Goal: Transaction & Acquisition: Purchase product/service

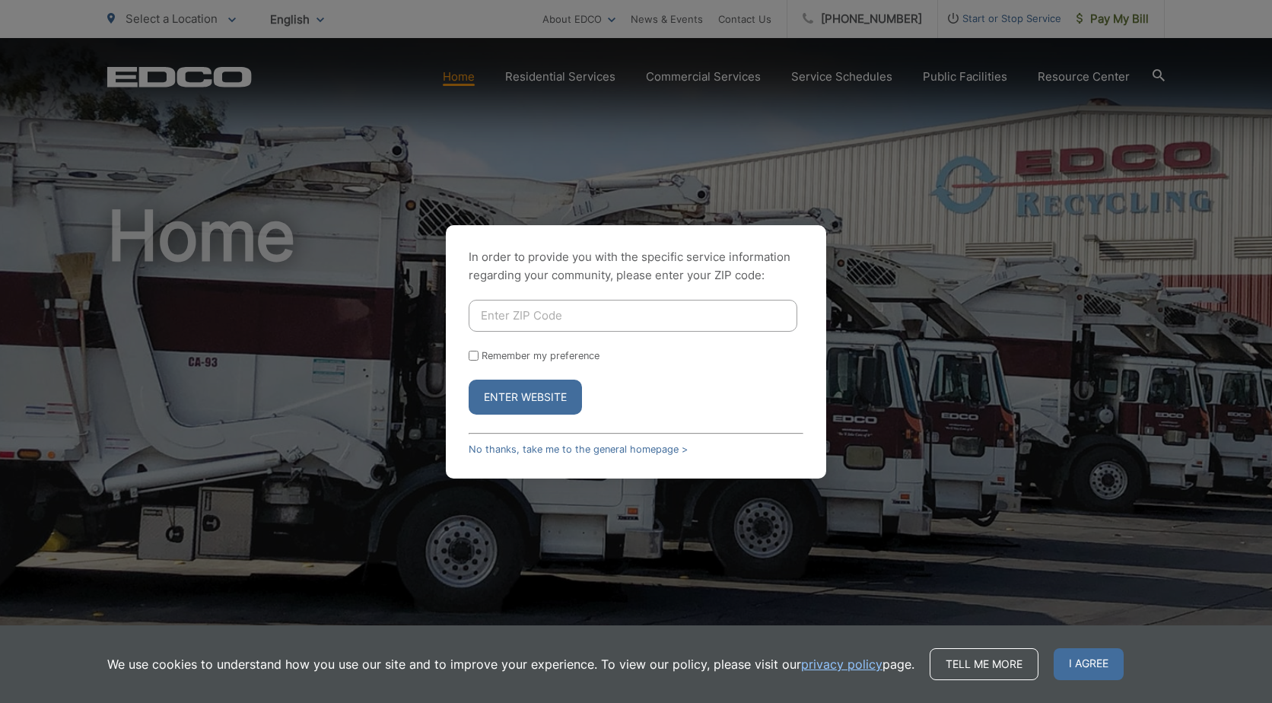
click at [526, 399] on button "Enter Website" at bounding box center [525, 397] width 113 height 35
click at [530, 447] on link "No thanks, take me to the general homepage >" at bounding box center [578, 449] width 219 height 11
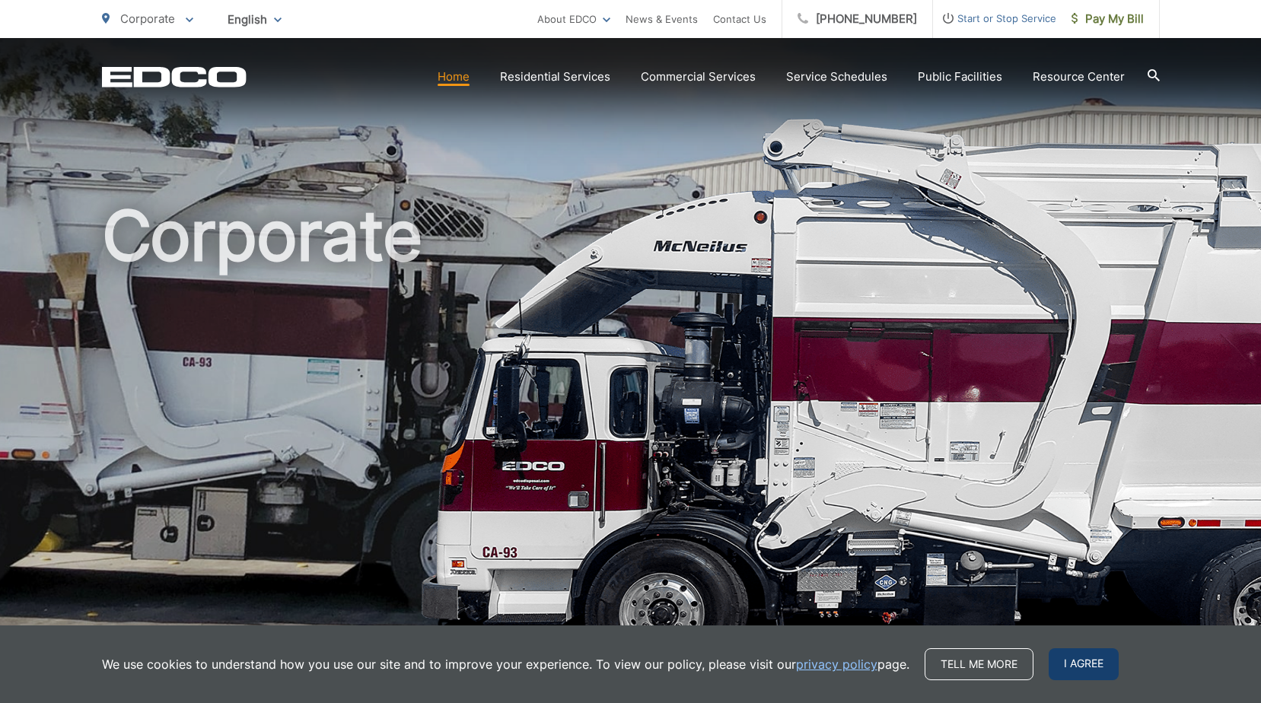
click at [1084, 661] on span "I agree" at bounding box center [1083, 664] width 70 height 32
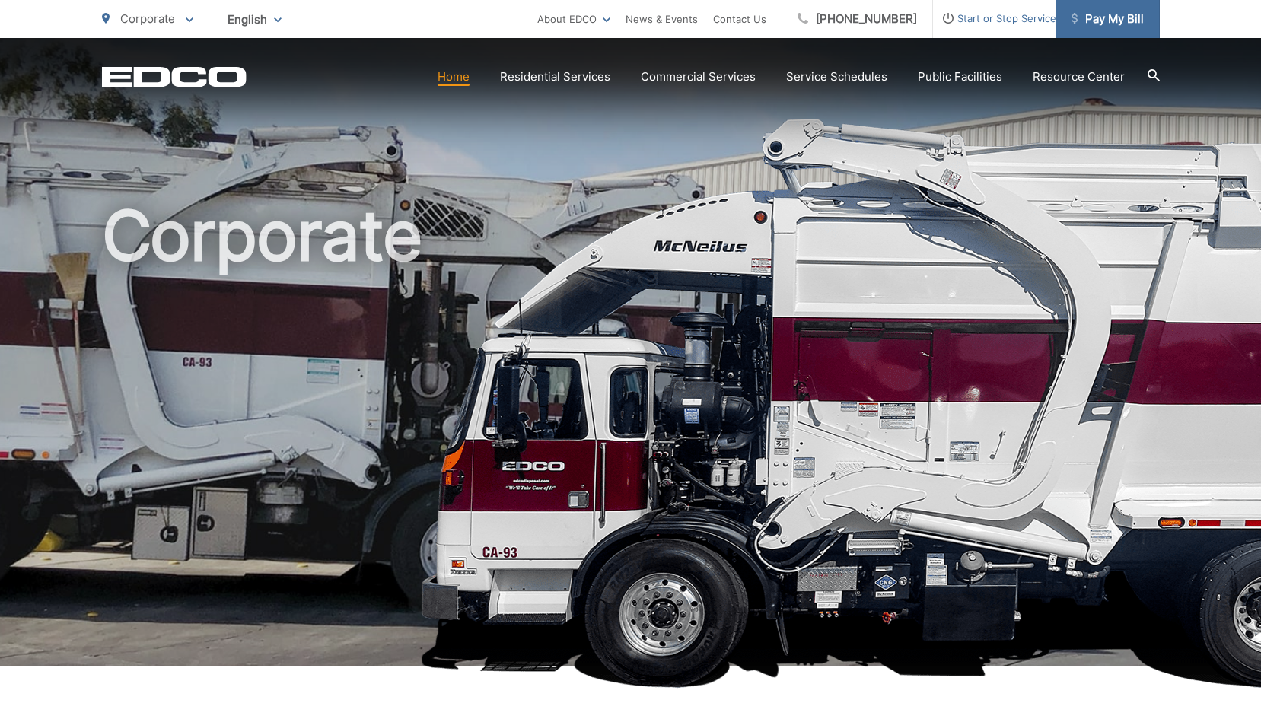
click at [1092, 21] on span "Pay My Bill" at bounding box center [1107, 19] width 72 height 18
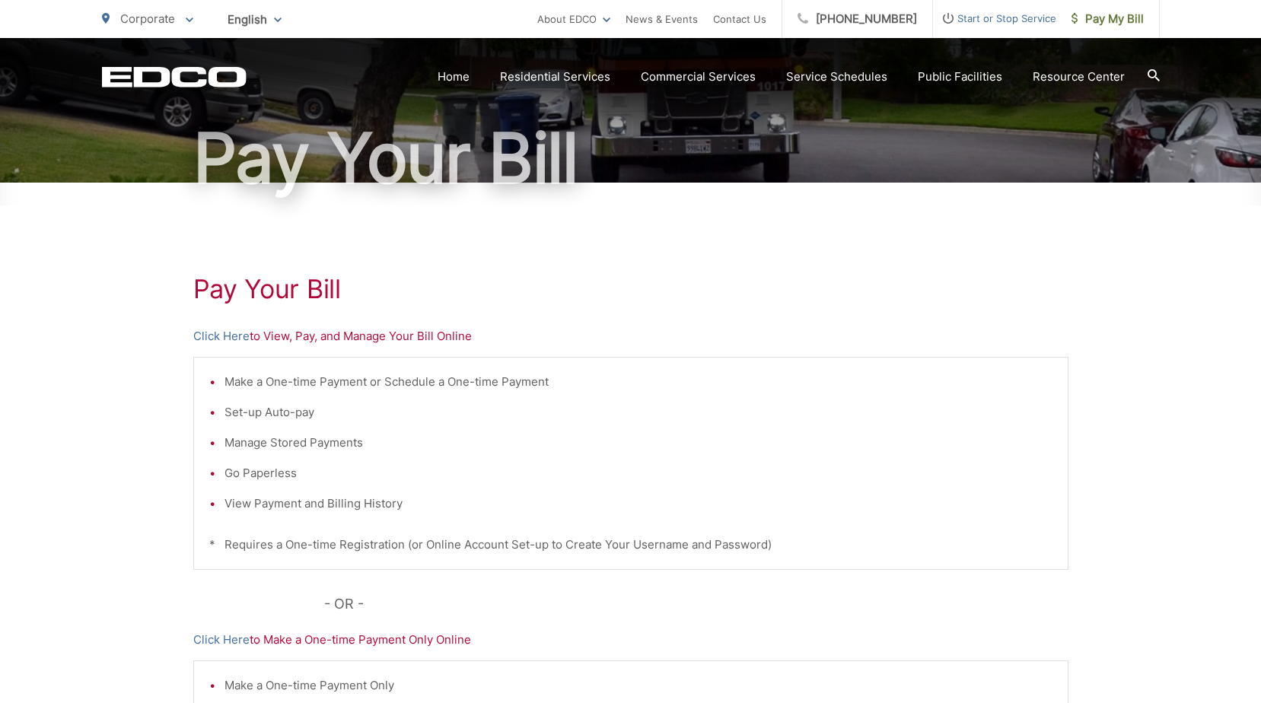
scroll to position [152, 0]
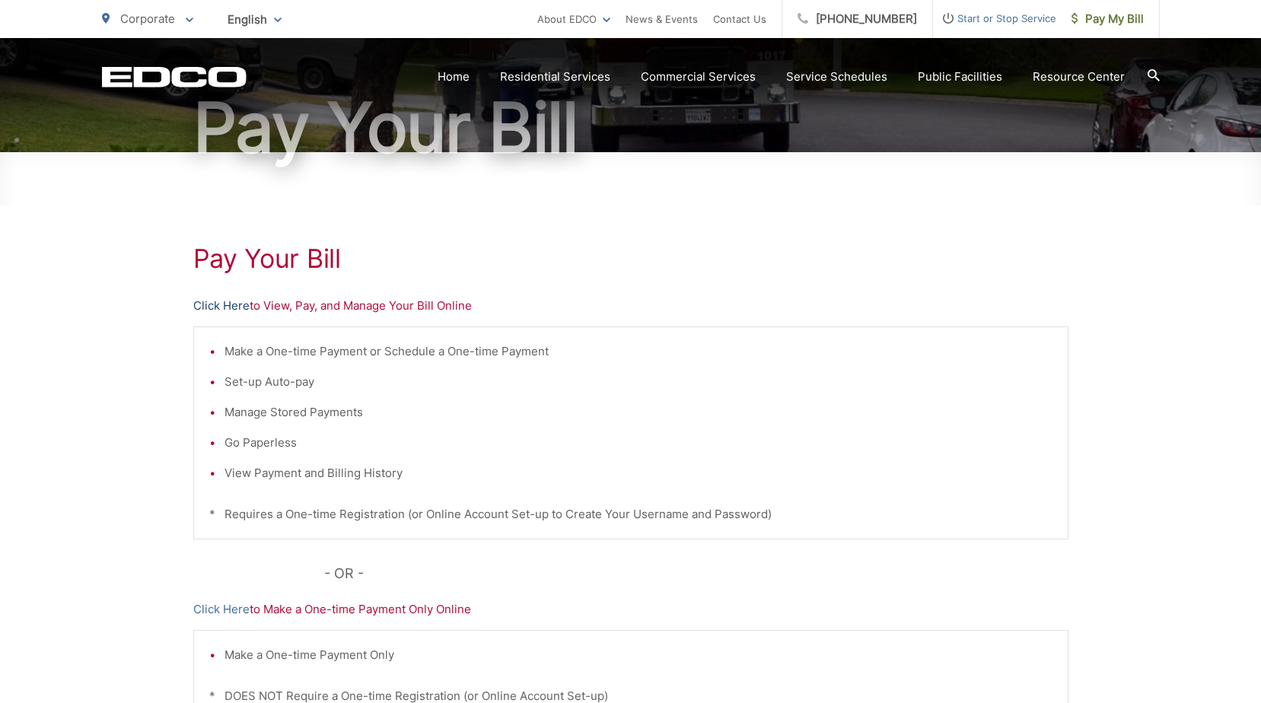
click at [225, 307] on link "Click Here" at bounding box center [221, 306] width 56 height 18
